Goal: Task Accomplishment & Management: Manage account settings

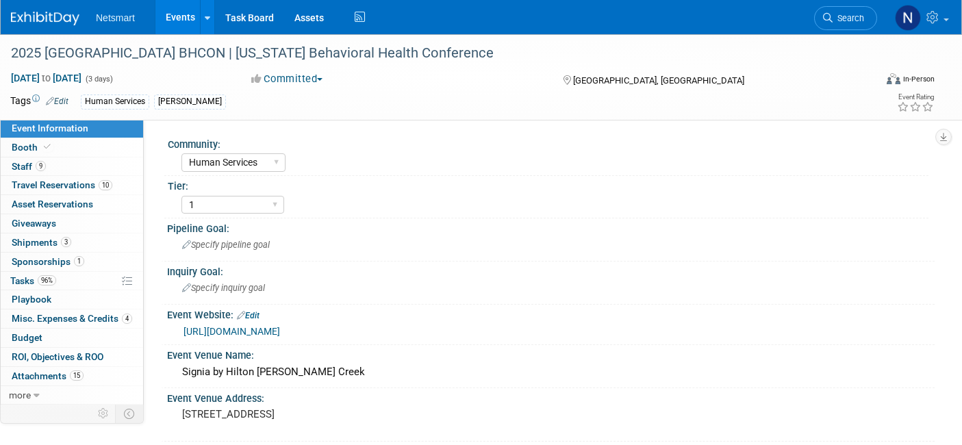
select select "Human Services"
select select "1"
select select "Yes"
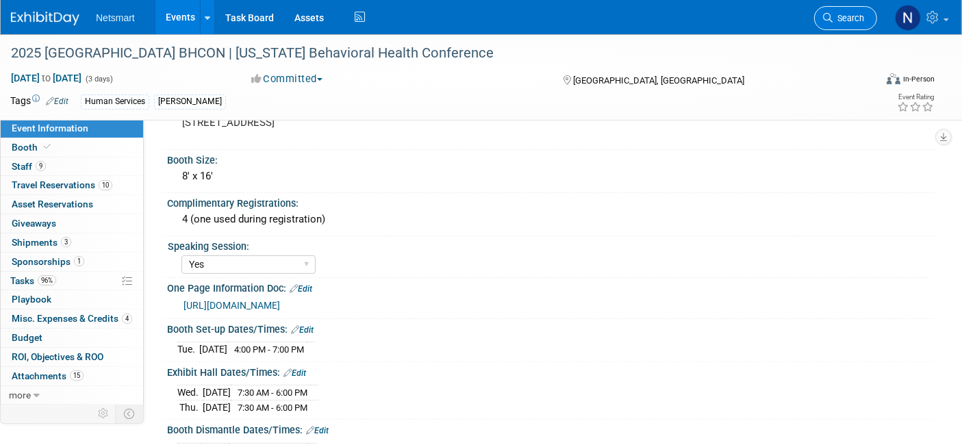
click at [849, 14] on span "Search" at bounding box center [847, 18] width 31 height 10
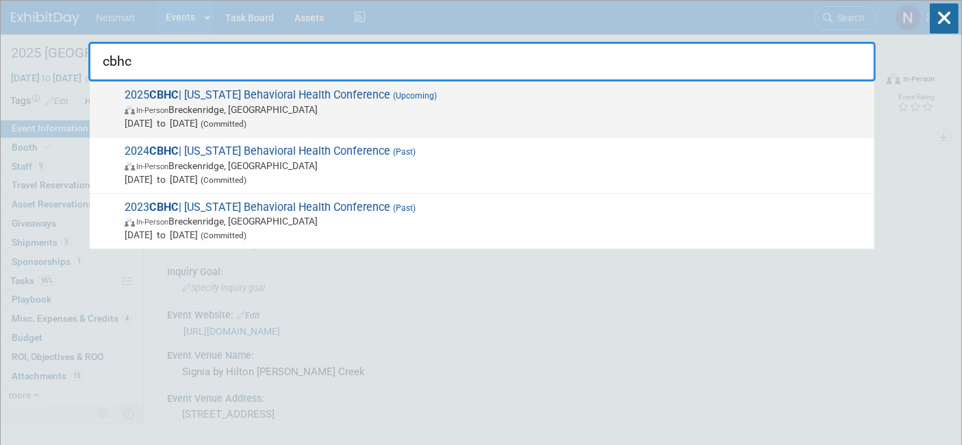
type input "cbhc"
click at [422, 101] on span "2025 CBHC | Colorado Behavioral Health Conference (Upcoming) In-Person Breckenr…" at bounding box center [493, 109] width 747 height 42
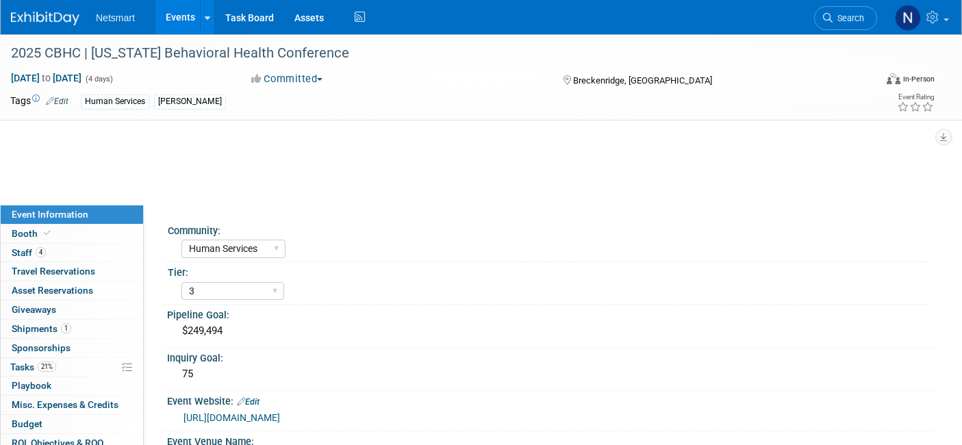
select select "Human Services"
select select "3"
select select "No"
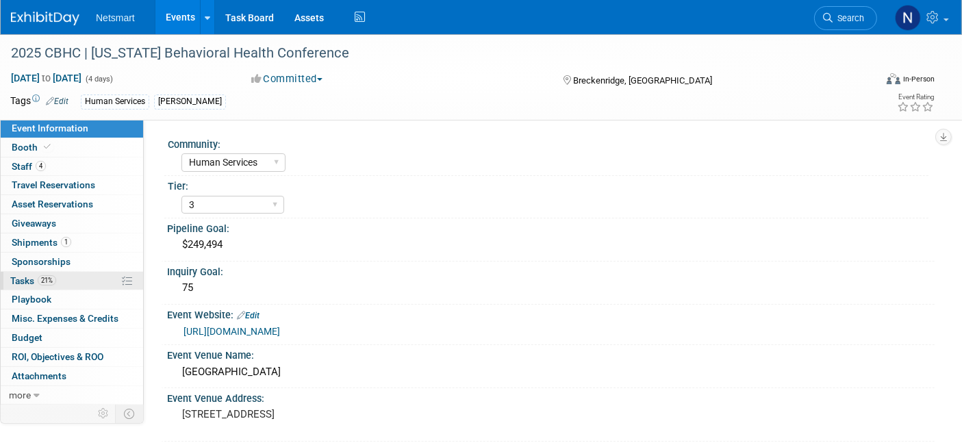
click at [77, 275] on link "21% Tasks 21%" at bounding box center [72, 281] width 142 height 18
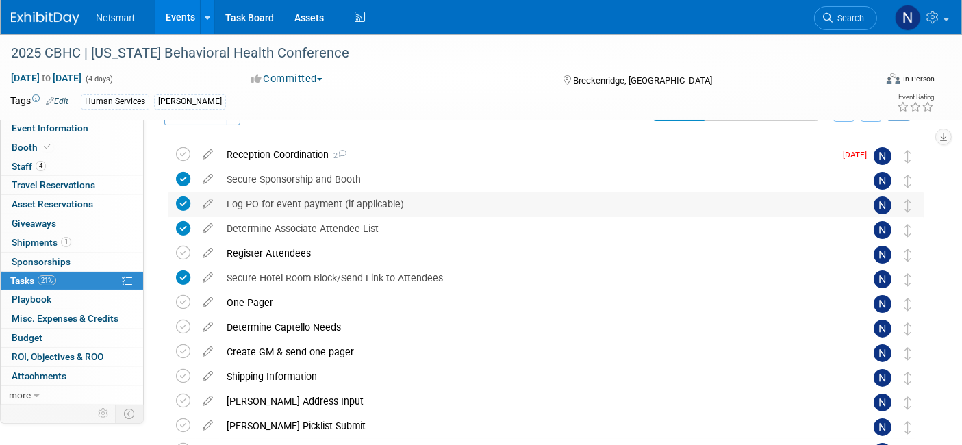
scroll to position [39, 0]
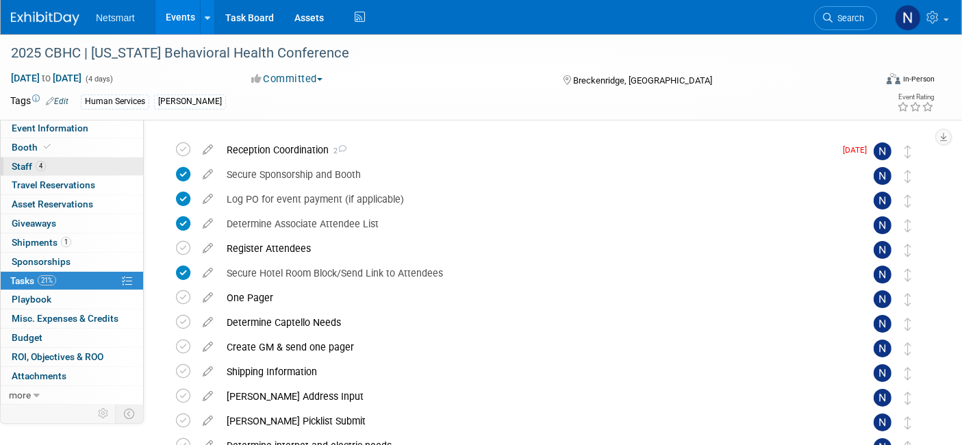
click at [77, 167] on link "4 Staff 4" at bounding box center [72, 166] width 142 height 18
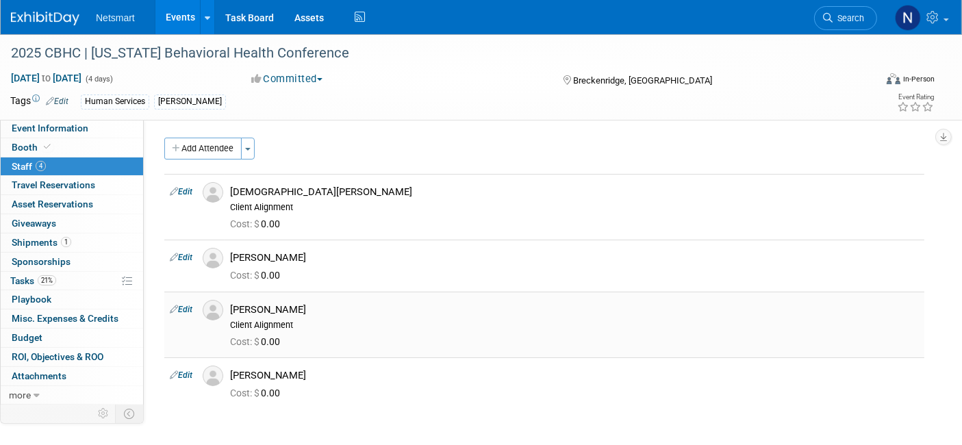
drag, startPoint x: 319, startPoint y: 303, endPoint x: 232, endPoint y: 297, distance: 87.1
click at [232, 297] on td "Madison McMillin Client Alignment Cost: $ 0.00" at bounding box center [575, 325] width 700 height 66
copy div "[PERSON_NAME]"
drag, startPoint x: 237, startPoint y: 376, endPoint x: 226, endPoint y: 376, distance: 11.0
click at [226, 376] on div "[PERSON_NAME]" at bounding box center [574, 373] width 709 height 16
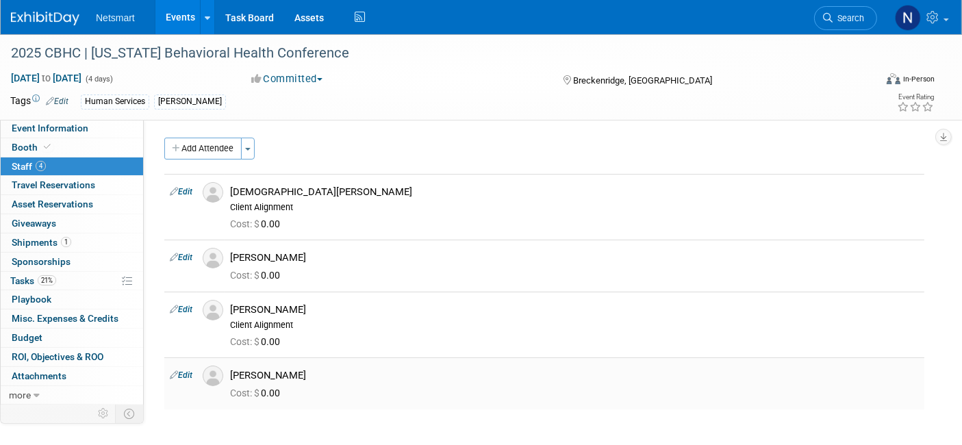
copy div "[PERSON_NAME]"
click at [55, 275] on span "21%" at bounding box center [47, 280] width 18 height 10
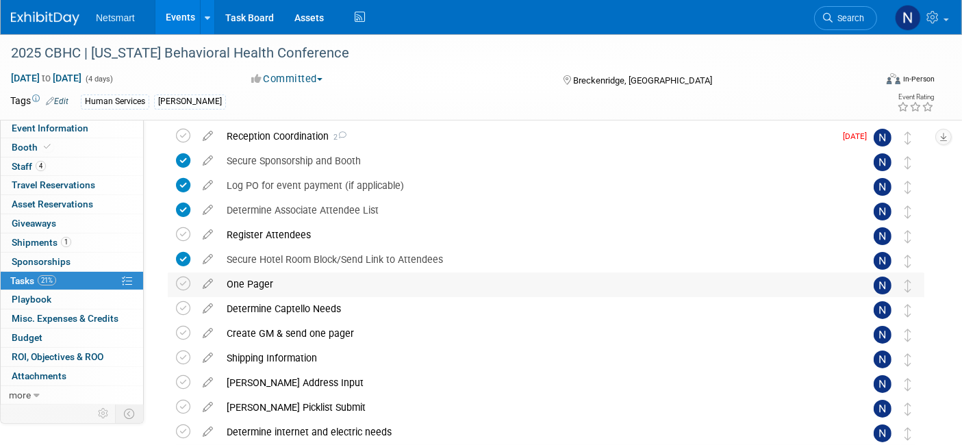
scroll to position [76, 0]
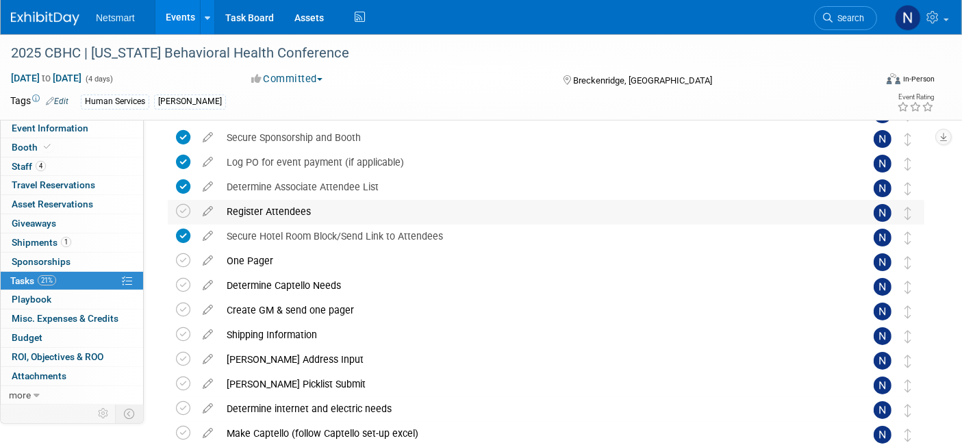
click at [276, 211] on div "Register Attendees" at bounding box center [533, 211] width 626 height 23
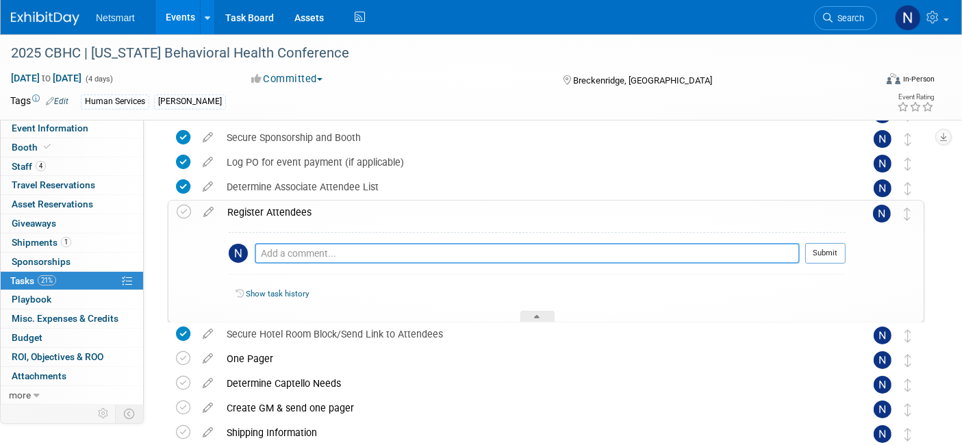
click at [268, 253] on textarea at bounding box center [527, 253] width 545 height 21
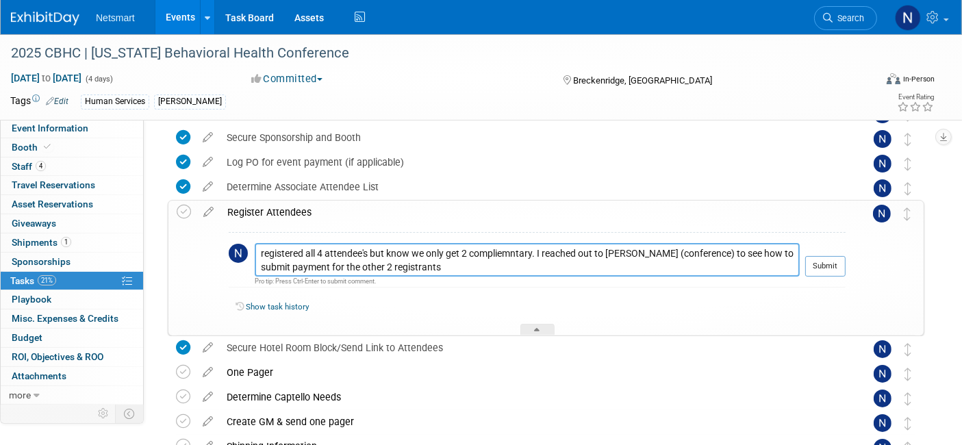
click at [493, 255] on textarea "registered all 4 attendee's but know we only get 2 compliemntary. I reached out…" at bounding box center [527, 260] width 545 height 34
type textarea "registered all 4 attendee's but know we only get 2 complimentary. I reached out…"
click at [831, 266] on button "Submit" at bounding box center [825, 266] width 40 height 21
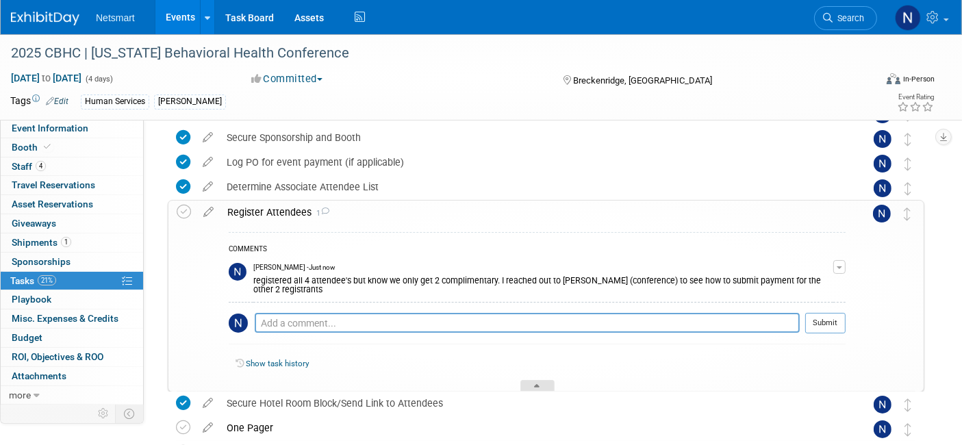
click at [543, 386] on div at bounding box center [537, 386] width 34 height 12
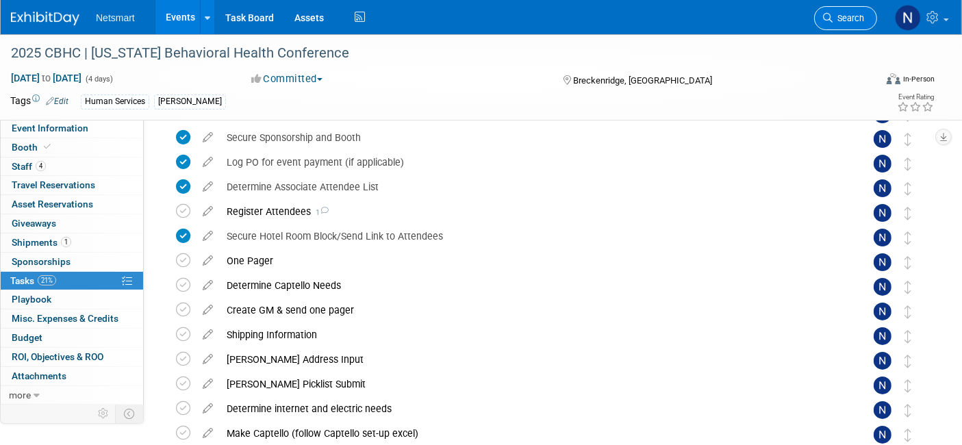
drag, startPoint x: 851, startPoint y: 1, endPoint x: 846, endPoint y: 7, distance: 8.2
click at [851, 1] on li "Search" at bounding box center [845, 17] width 63 height 34
click at [835, 15] on span "Search" at bounding box center [847, 18] width 31 height 10
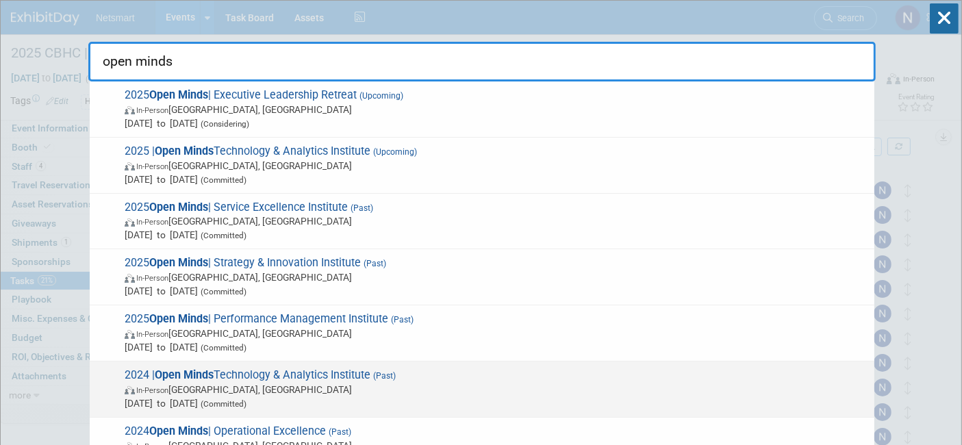
type input "open minds"
click at [266, 385] on span "In-Person Philadelphia, PA" at bounding box center [496, 390] width 743 height 14
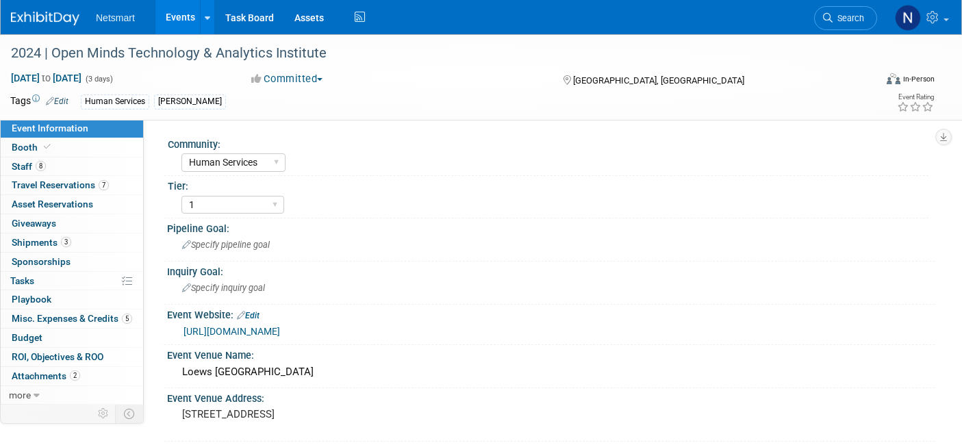
select select "Human Services"
select select "1"
click at [92, 142] on link "Booth" at bounding box center [72, 147] width 142 height 18
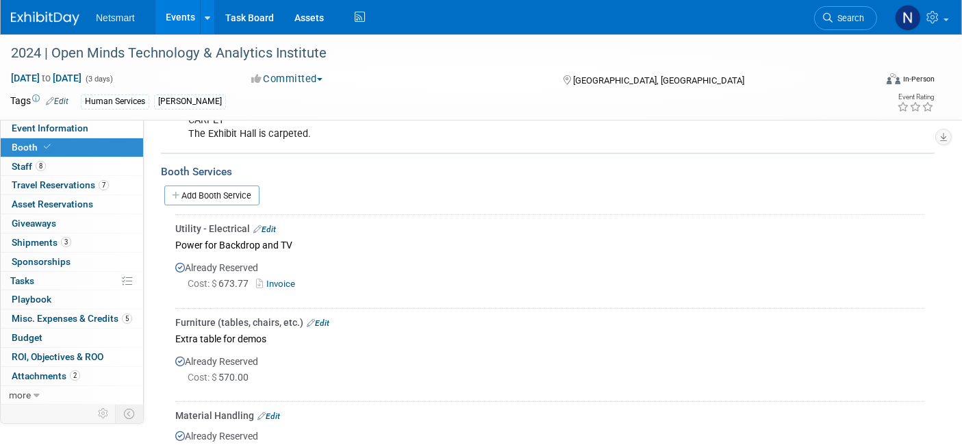
scroll to position [228, 0]
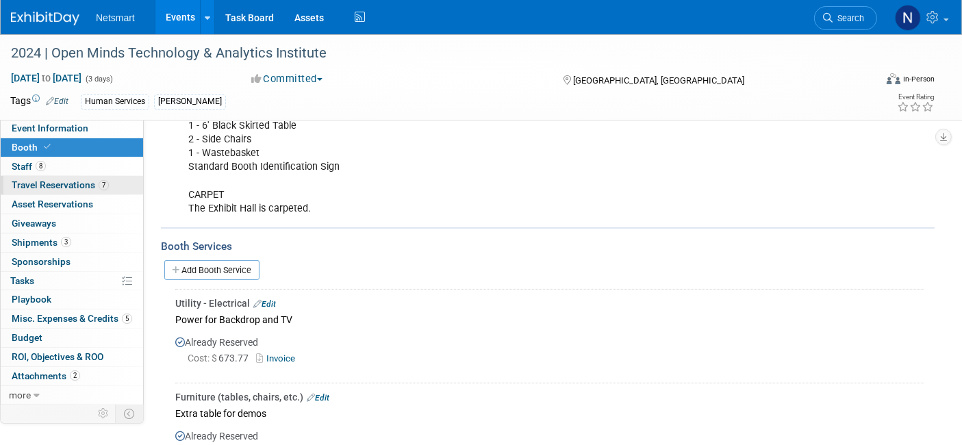
click at [92, 181] on span "Travel Reservations 7" at bounding box center [60, 184] width 97 height 11
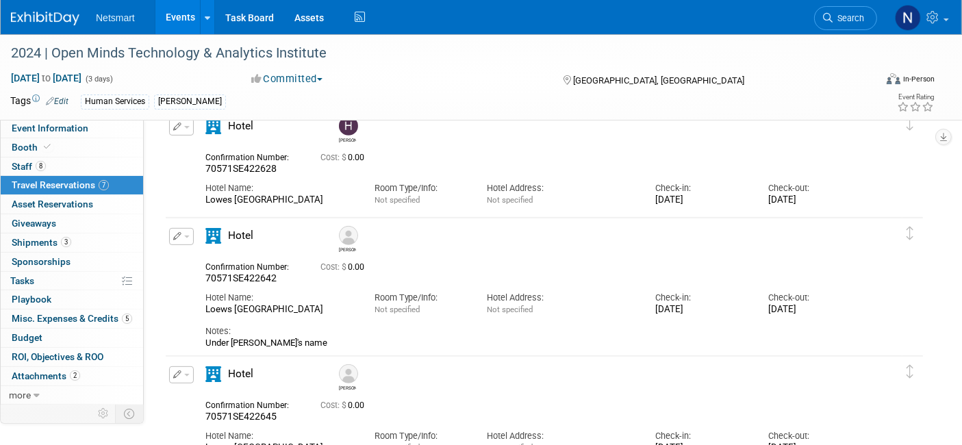
scroll to position [532, 0]
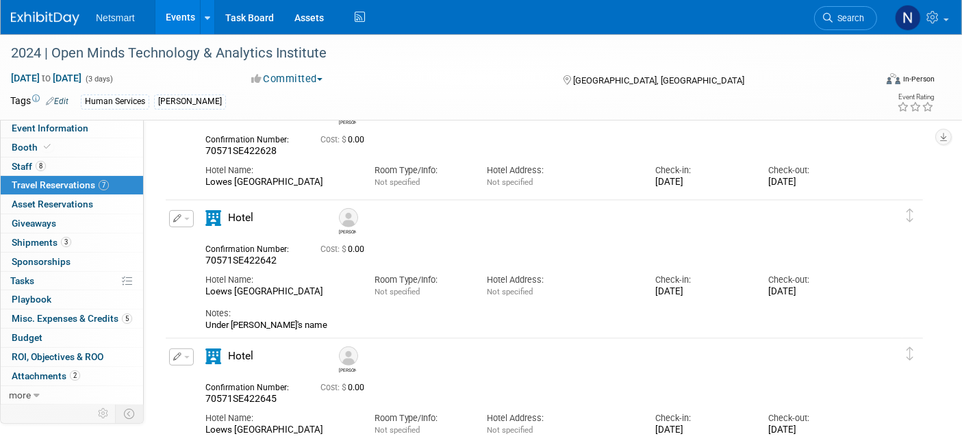
drag, startPoint x: 333, startPoint y: 179, endPoint x: 205, endPoint y: 187, distance: 128.9
click at [205, 187] on div "Edit Reservation Hannah 0.00" at bounding box center [534, 147] width 736 height 92
copy div "Lowes Philadelphia Hotel"
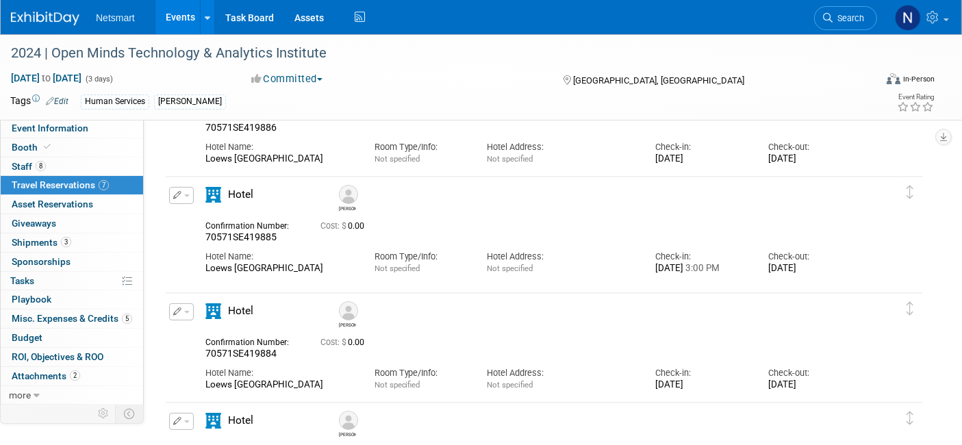
scroll to position [76, 0]
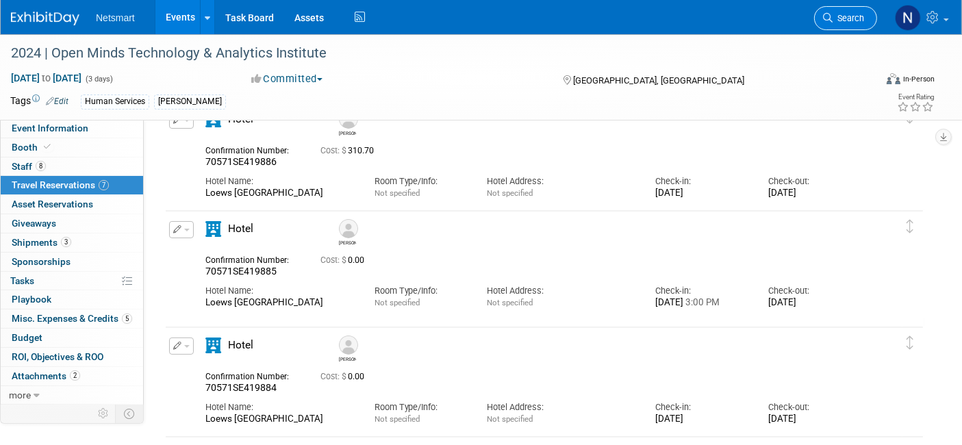
click at [834, 20] on span "Search" at bounding box center [847, 18] width 31 height 10
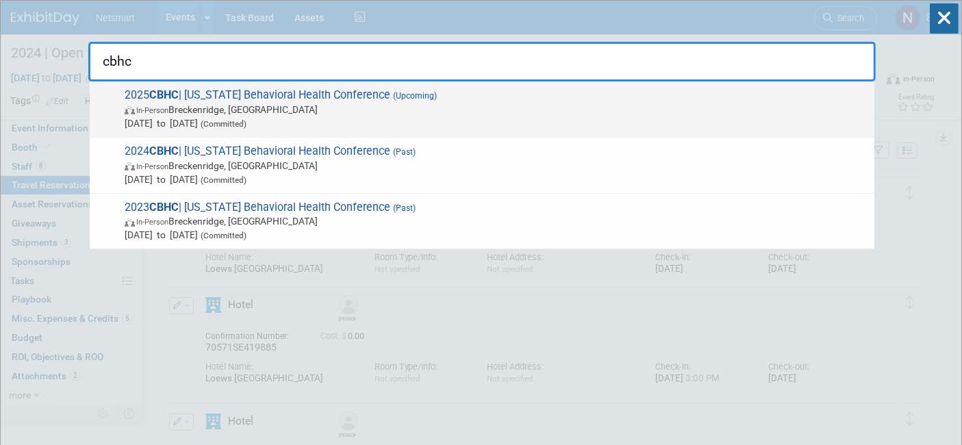
type input "cbhc"
click at [218, 99] on span "2025 CBHC | Colorado Behavioral Health Conference (Upcoming) In-Person Breckenr…" at bounding box center [493, 109] width 747 height 42
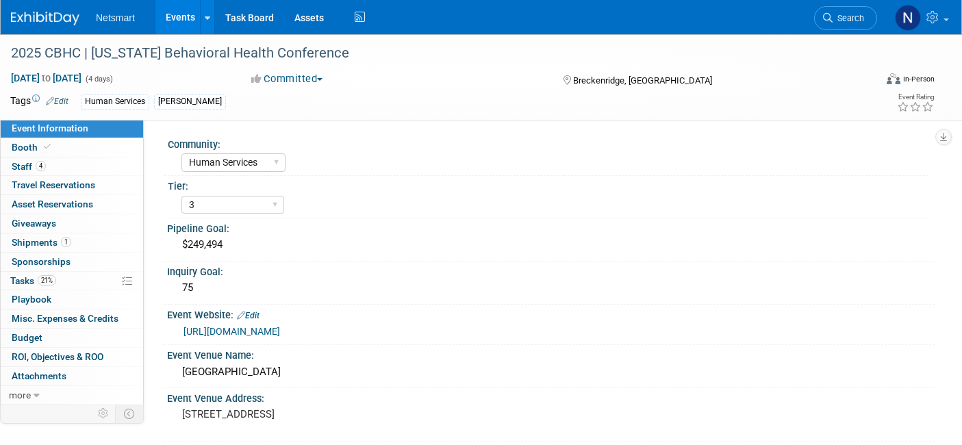
select select "Human Services"
select select "3"
select select "No"
click at [63, 164] on link "4 Staff 4" at bounding box center [72, 166] width 142 height 18
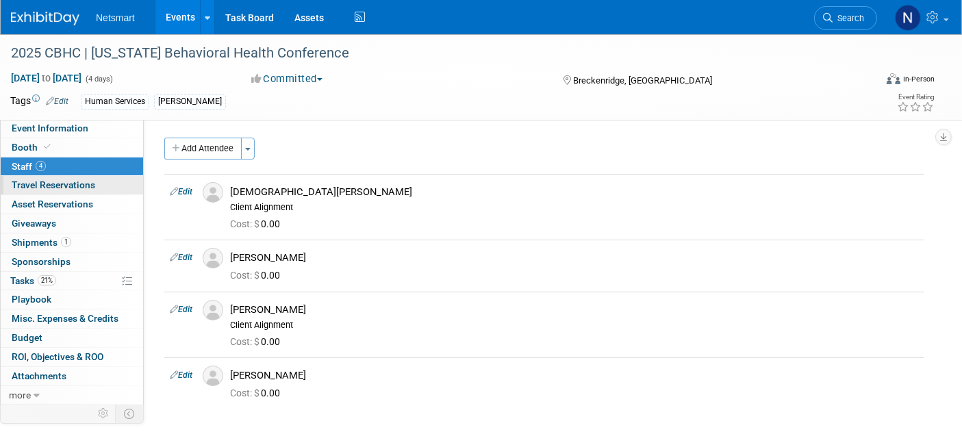
click at [69, 183] on span "Travel Reservations 0" at bounding box center [54, 184] width 84 height 11
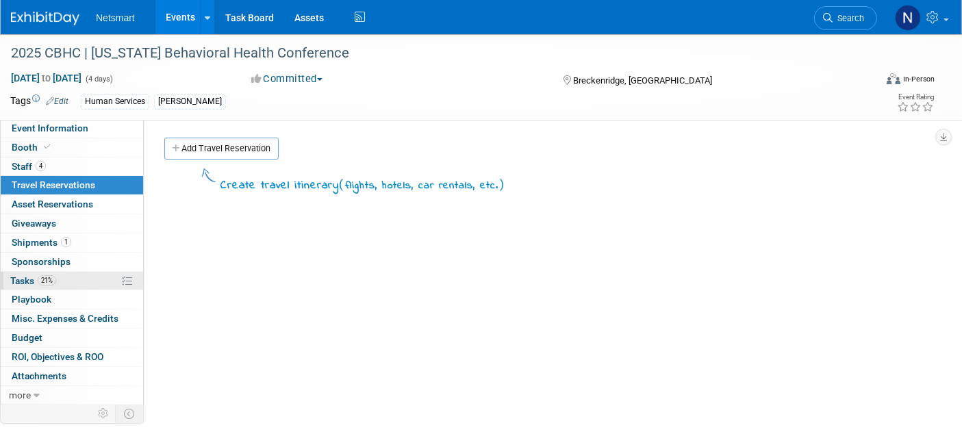
click at [66, 278] on link "21% Tasks 21%" at bounding box center [72, 281] width 142 height 18
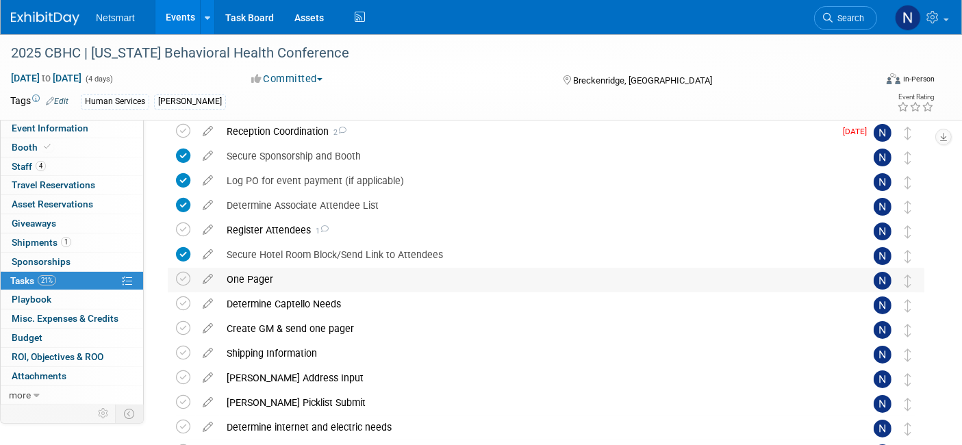
scroll to position [76, 0]
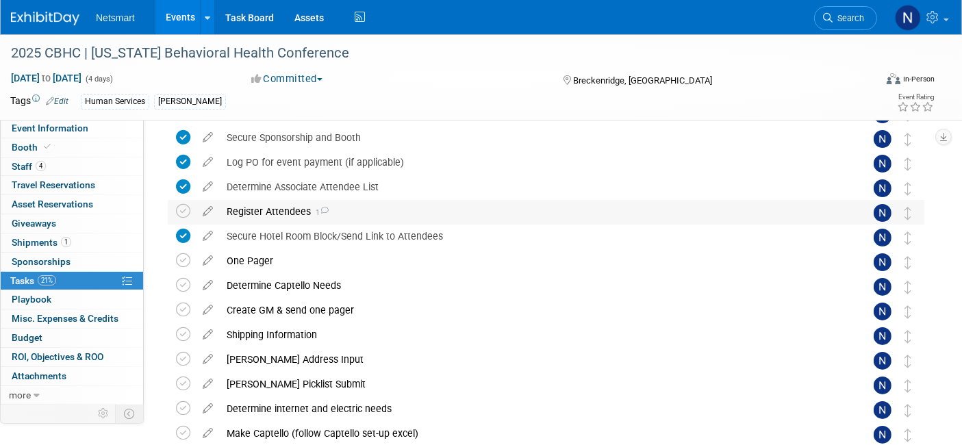
click at [267, 210] on div "Register Attendees 1" at bounding box center [533, 211] width 626 height 23
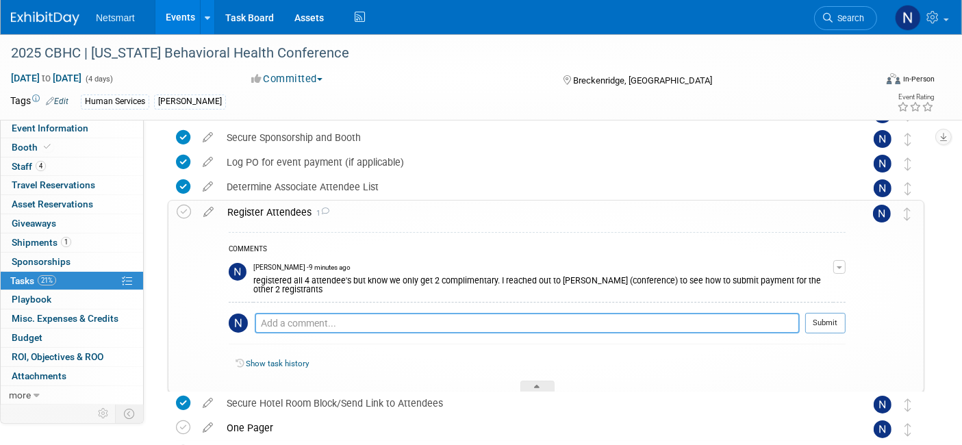
click at [330, 323] on textarea at bounding box center [527, 323] width 545 height 21
paste textarea "WLNBCJVB8V8"
type textarea "confirmation number WLNBCJVB8V8"
click at [839, 322] on button "Submit" at bounding box center [825, 323] width 40 height 21
